Goal: Information Seeking & Learning: Learn about a topic

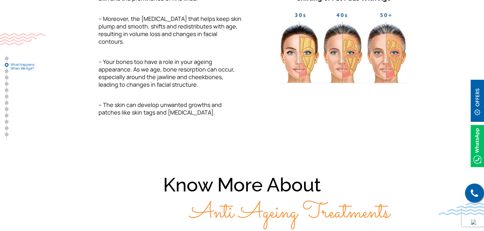
scroll to position [655, 0]
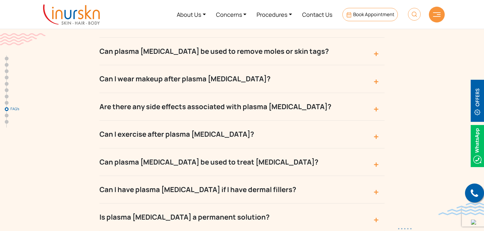
scroll to position [2949, 0]
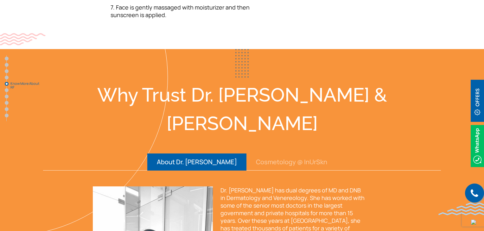
scroll to position [1242, 0]
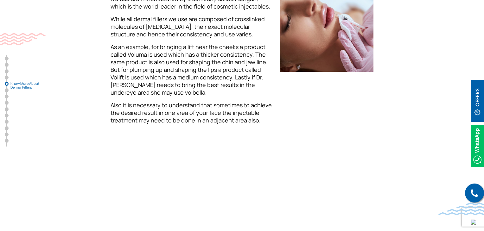
scroll to position [1241, 0]
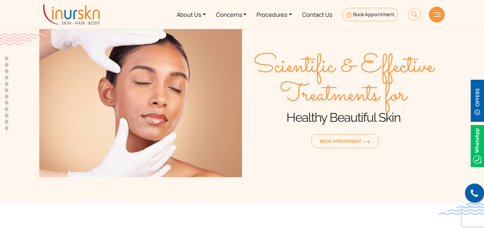
click at [70, 23] on img at bounding box center [71, 14] width 57 height 20
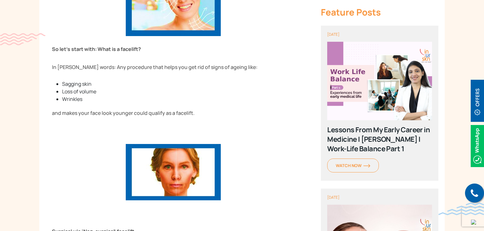
scroll to position [399, 0]
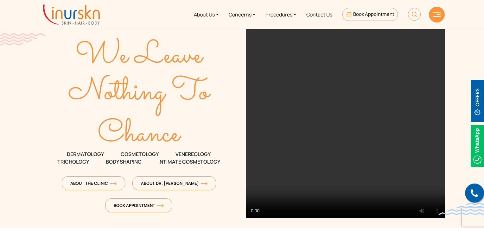
click at [416, 18] on img at bounding box center [414, 14] width 13 height 13
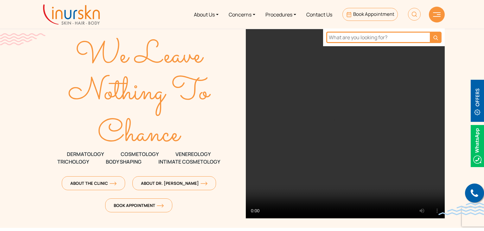
click at [357, 40] on input "text" at bounding box center [378, 37] width 104 height 11
type input "face lifting"
click at [430, 32] on button "submit" at bounding box center [436, 37] width 12 height 11
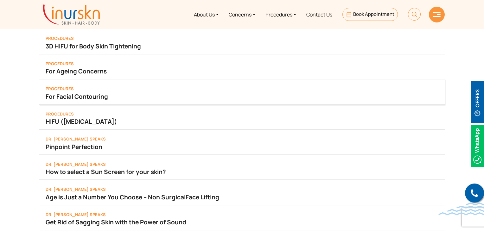
scroll to position [4, 0]
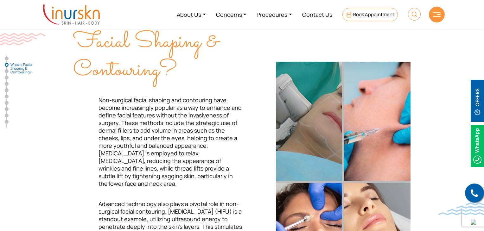
scroll to position [227, 0]
